Goal: Transaction & Acquisition: Purchase product/service

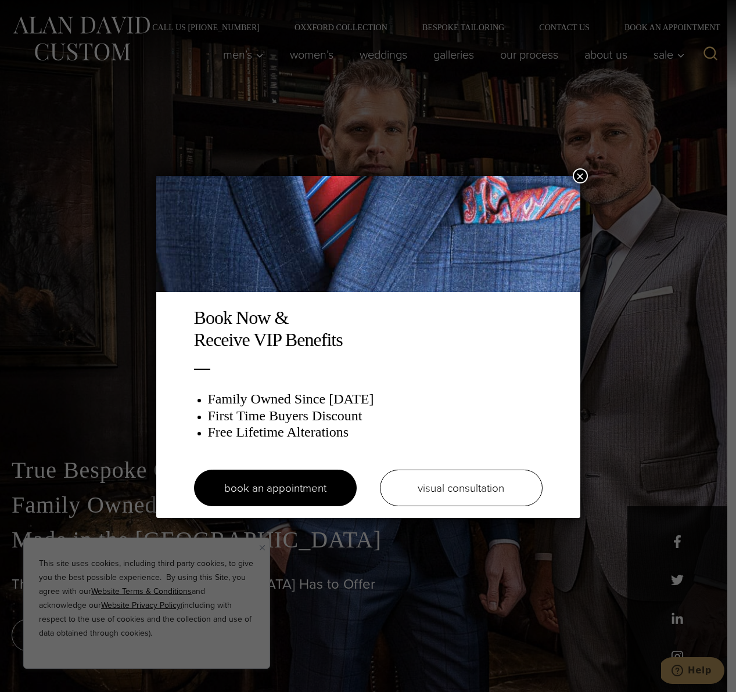
click at [580, 171] on button "×" at bounding box center [580, 175] width 15 height 15
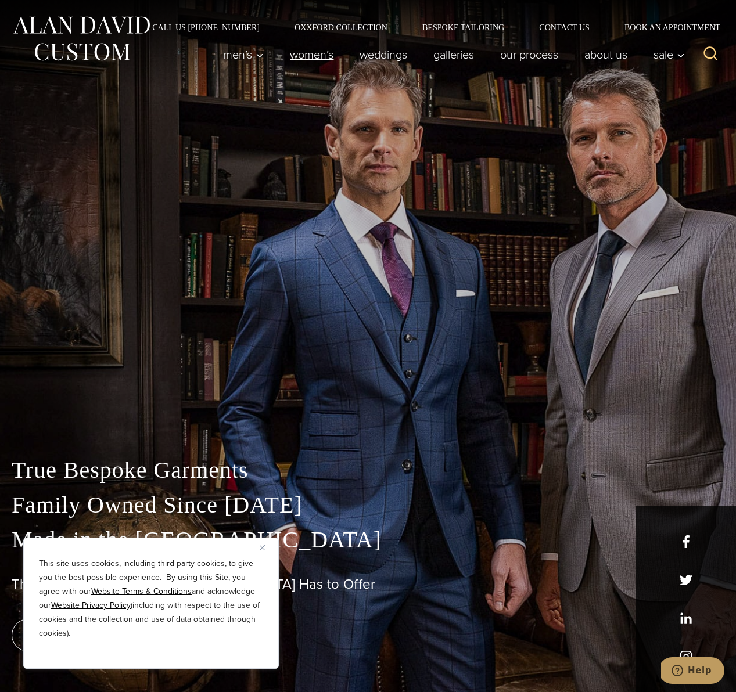
click at [297, 55] on link "Women’s" at bounding box center [312, 54] width 70 height 23
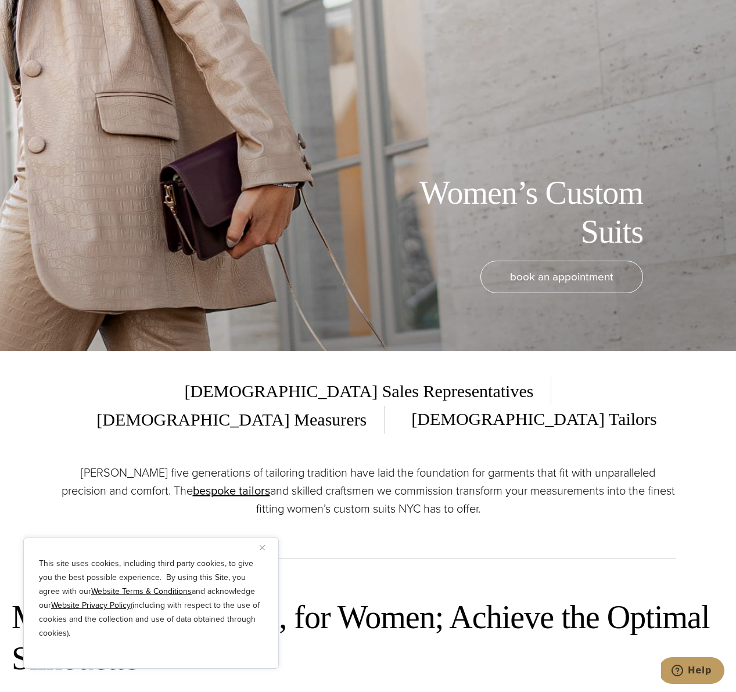
scroll to position [485, 0]
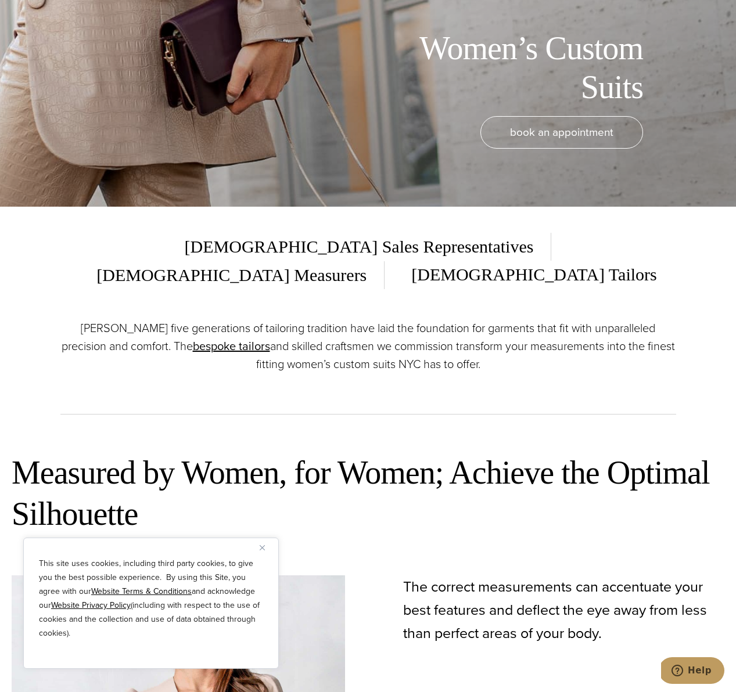
click at [261, 548] on img "Close" at bounding box center [262, 547] width 5 height 5
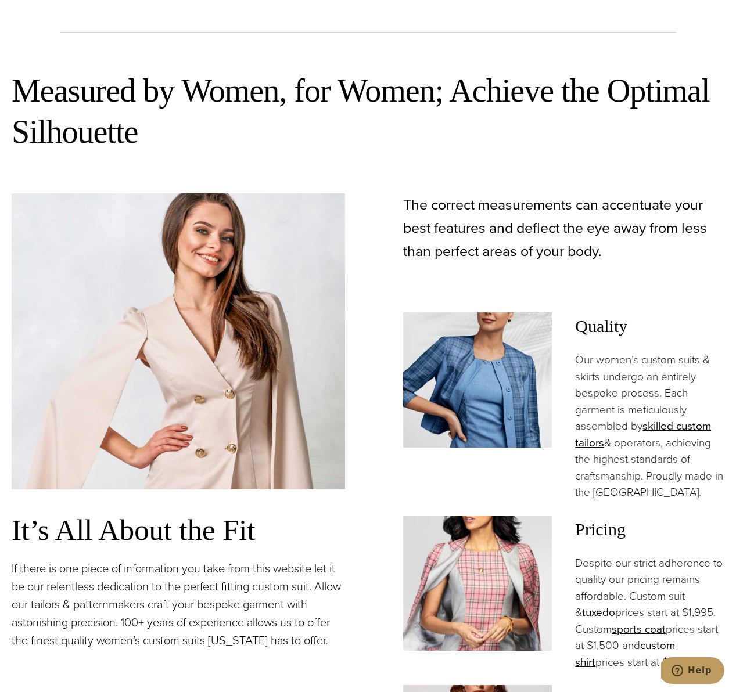
scroll to position [1062, 0]
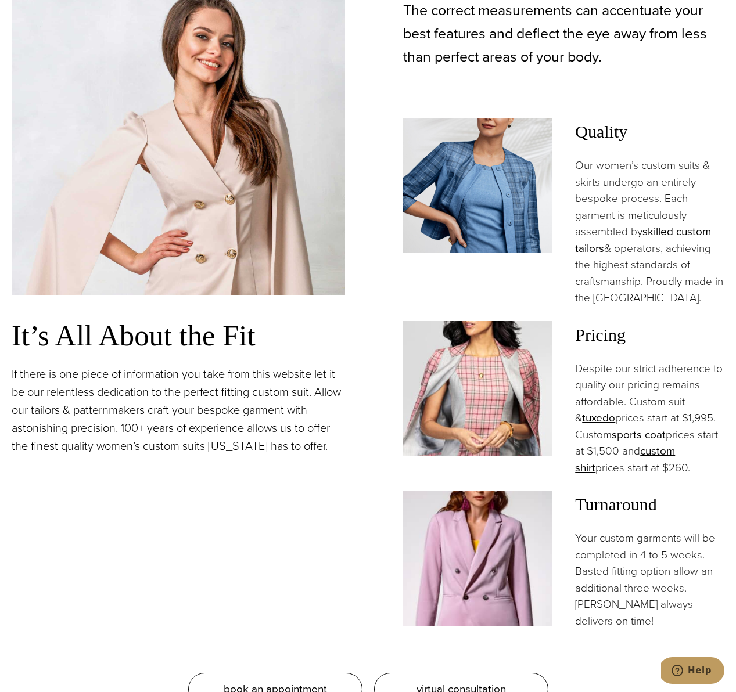
click at [639, 426] on link "sports coat" at bounding box center [638, 434] width 54 height 17
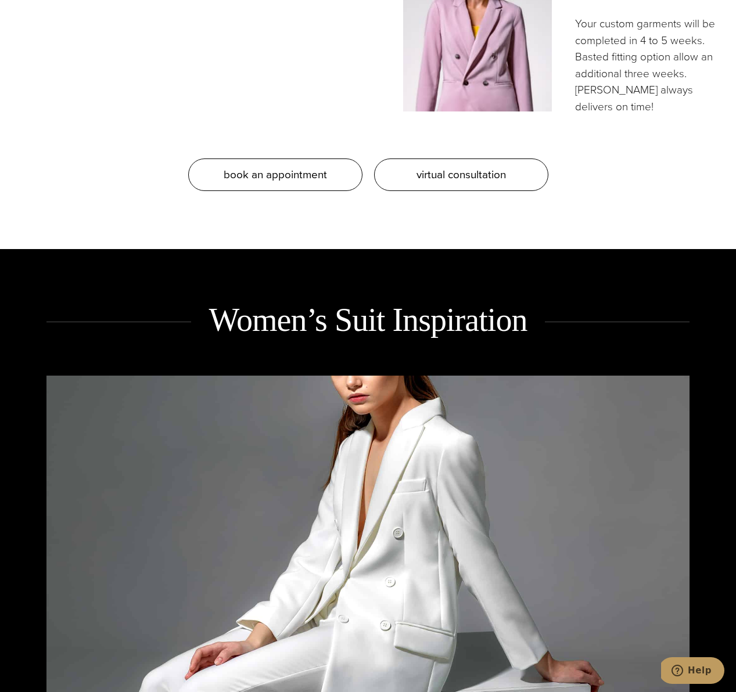
scroll to position [1818, 0]
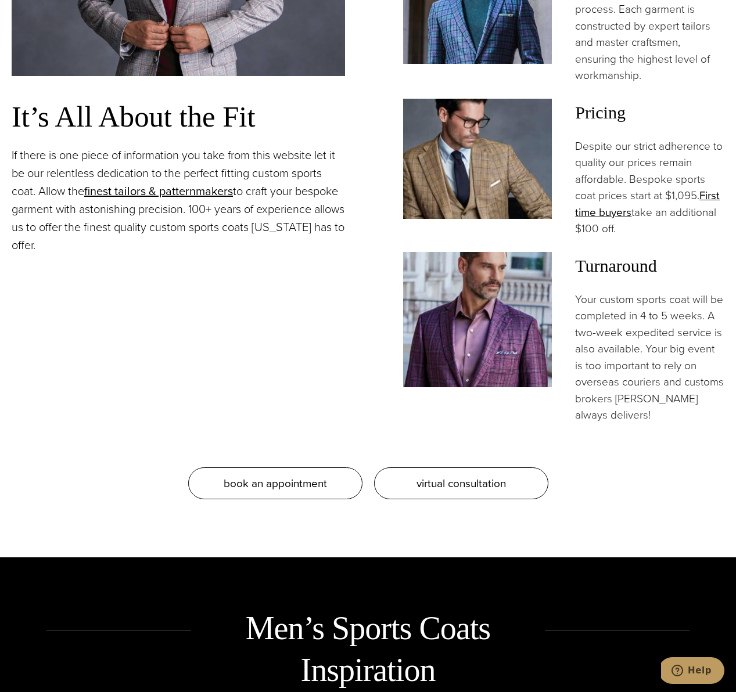
scroll to position [1243, 0]
